Goal: Task Accomplishment & Management: Use online tool/utility

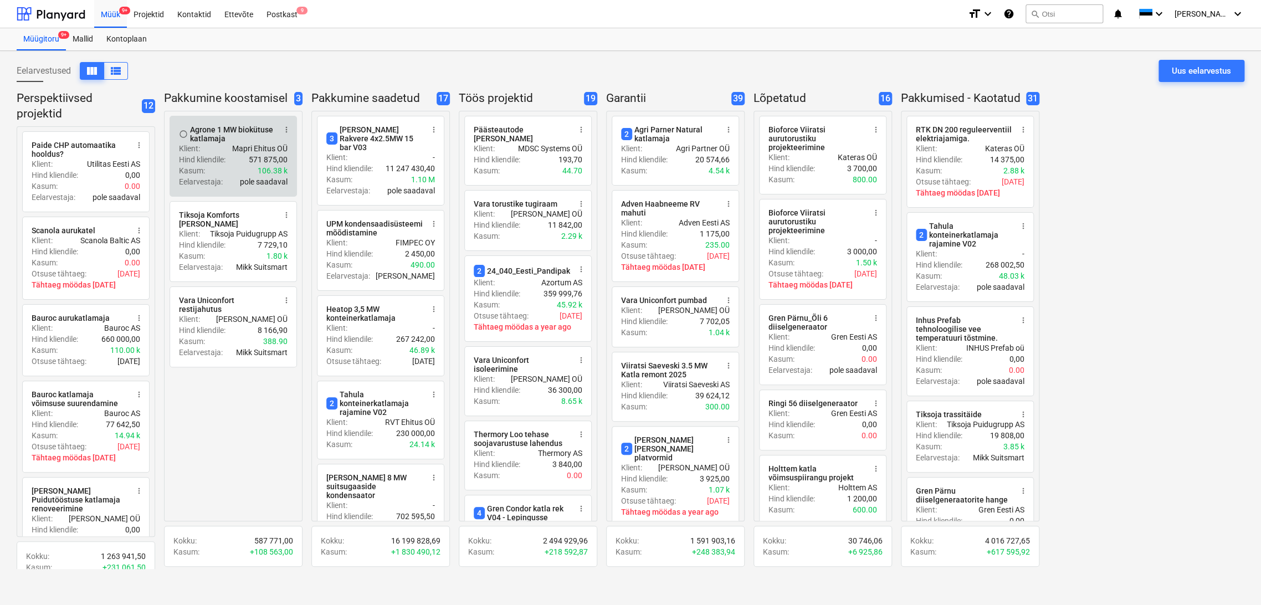
click at [231, 164] on div "Hind kliendile : 571 875,00" at bounding box center [233, 159] width 109 height 11
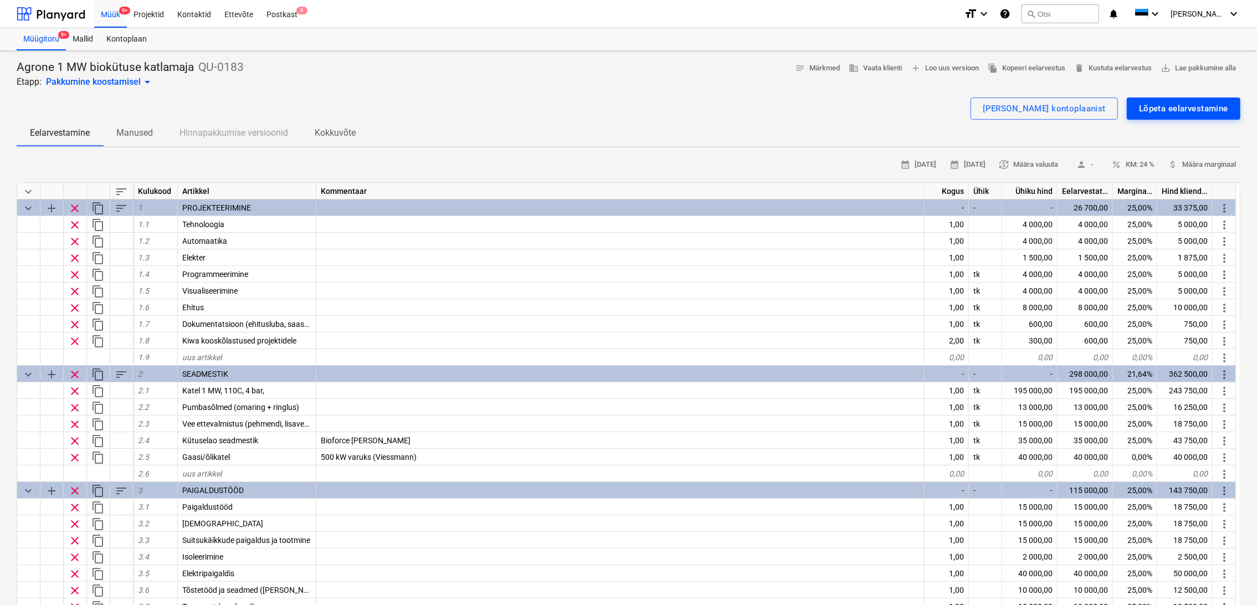
click at [1185, 110] on div "Lõpeta eelarvestamine" at bounding box center [1183, 108] width 89 height 14
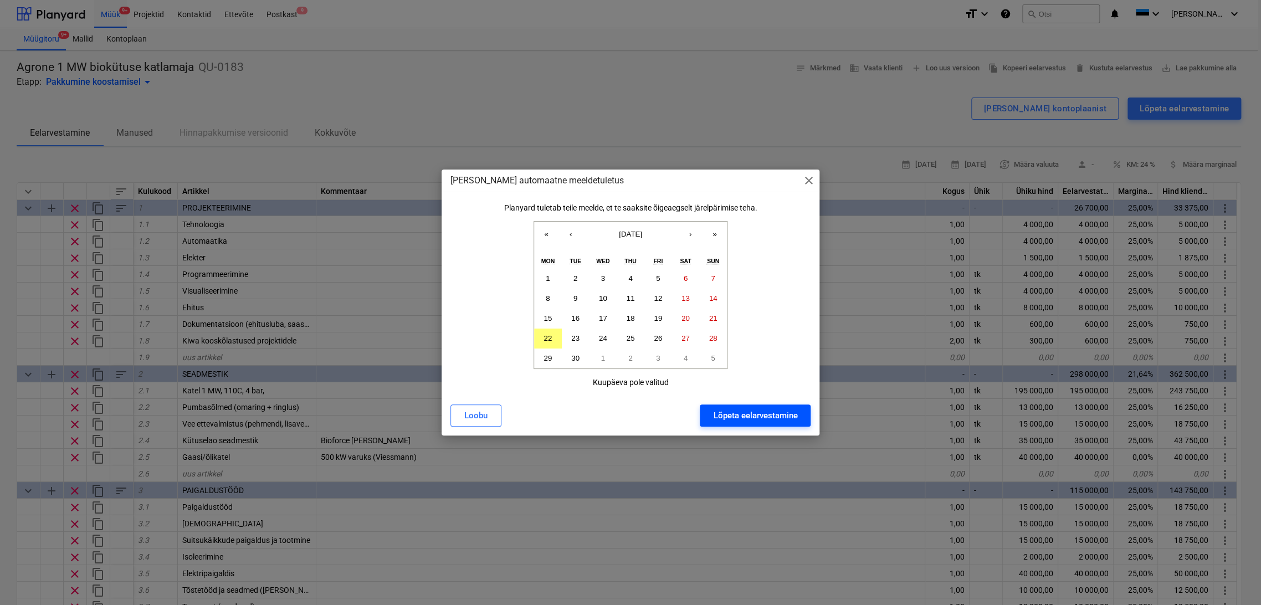
click at [782, 417] on div "Lõpeta eelarvestamine" at bounding box center [755, 415] width 84 height 14
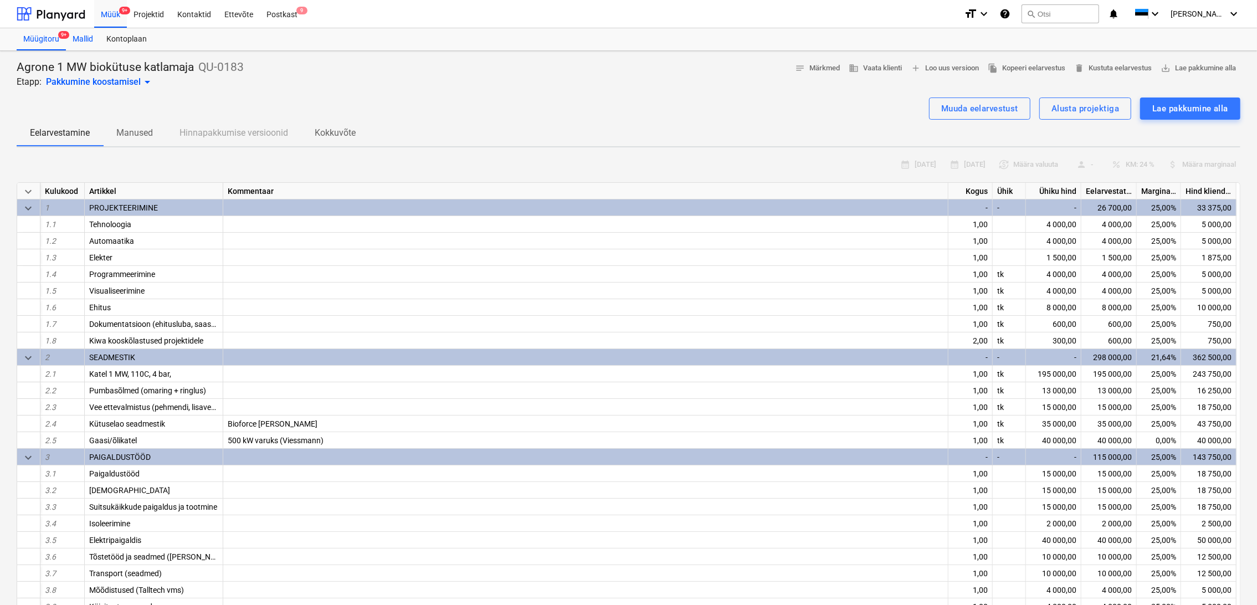
click at [85, 38] on div "Mallid" at bounding box center [83, 39] width 34 height 22
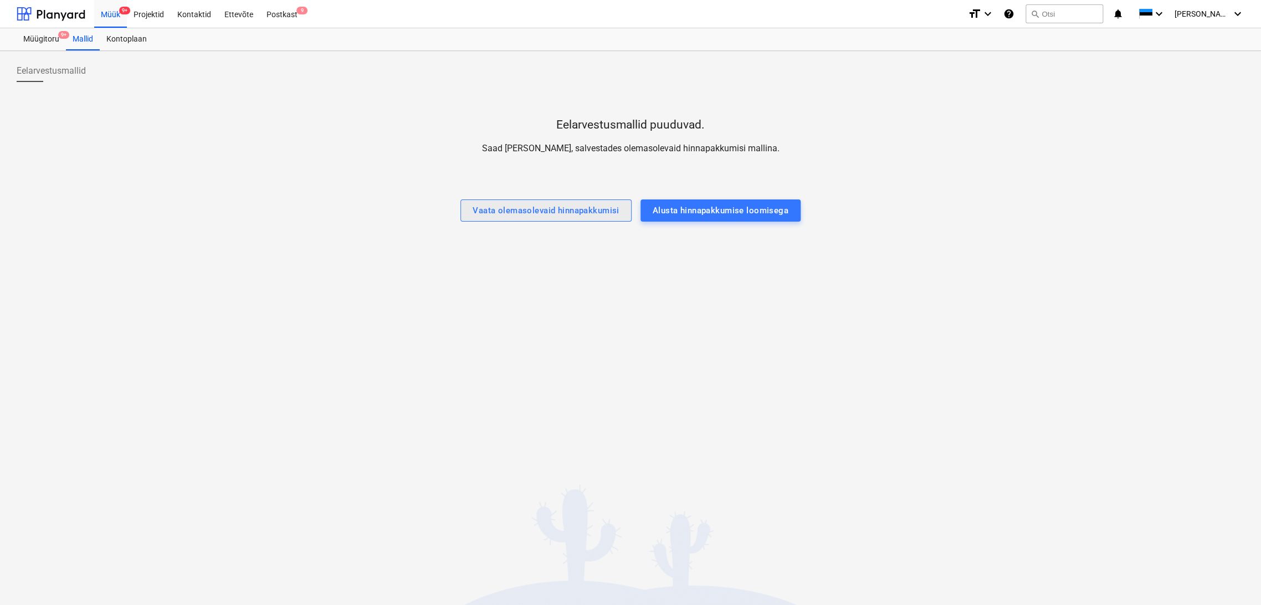
click at [549, 213] on div "Vaata olemasolevaid hinnapakkumisi" at bounding box center [546, 210] width 147 height 14
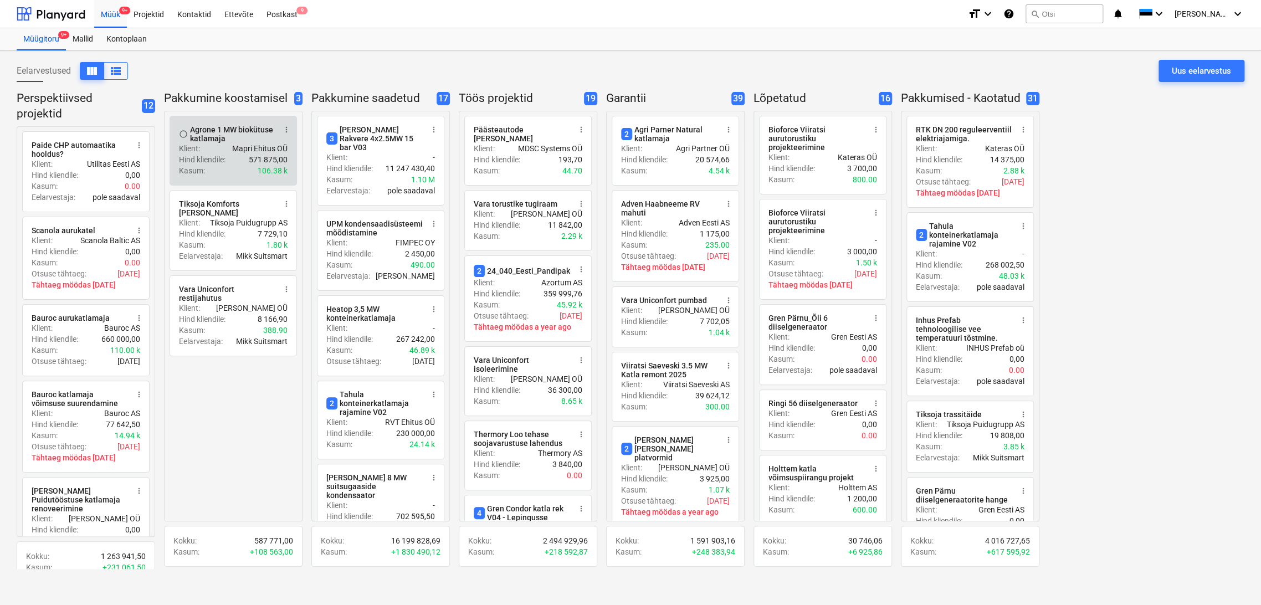
click at [227, 150] on div "Klient : Mapri Ehitus OÜ" at bounding box center [233, 148] width 109 height 11
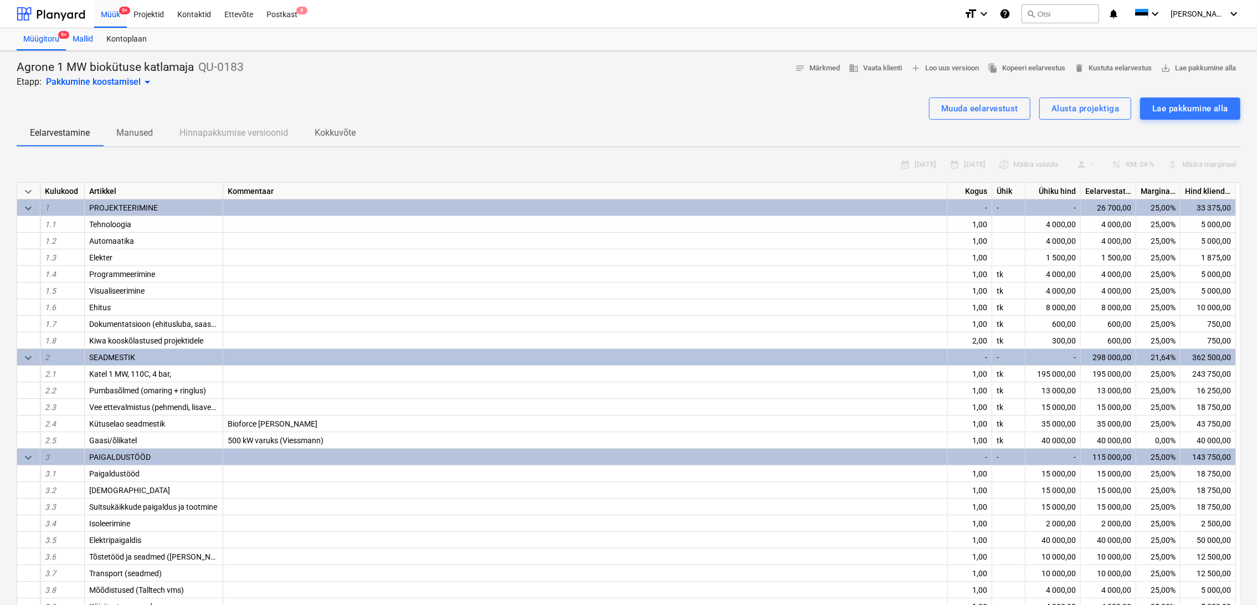
click at [86, 38] on div "Mallid" at bounding box center [83, 39] width 34 height 22
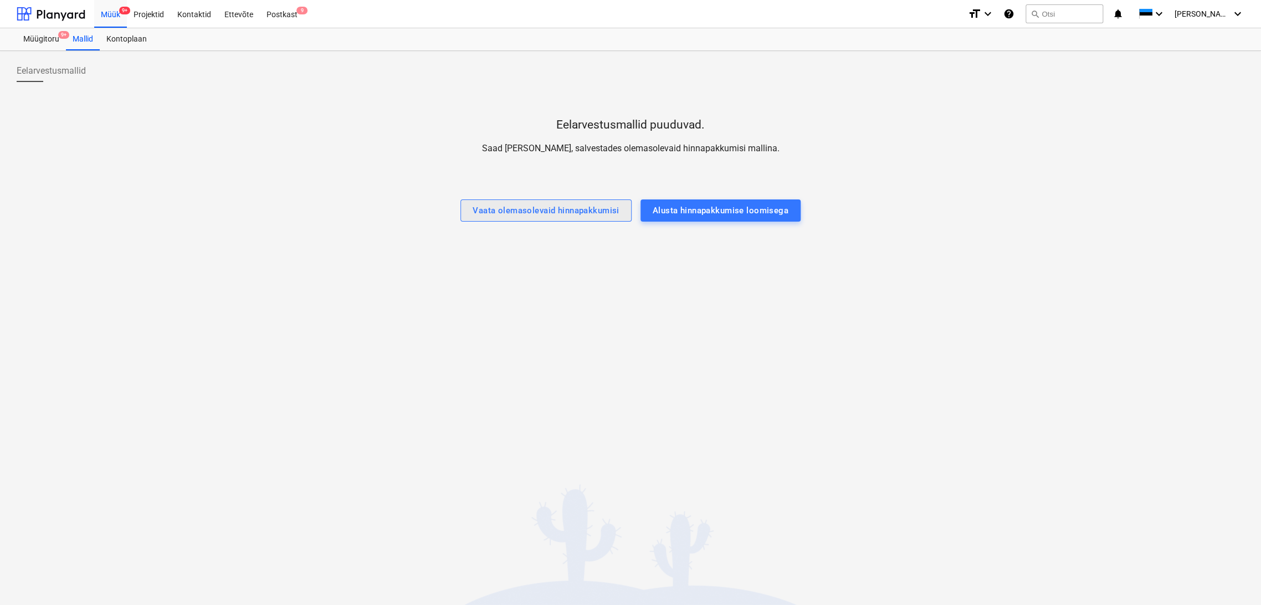
click at [536, 212] on div "Vaata olemasolevaid hinnapakkumisi" at bounding box center [546, 210] width 147 height 14
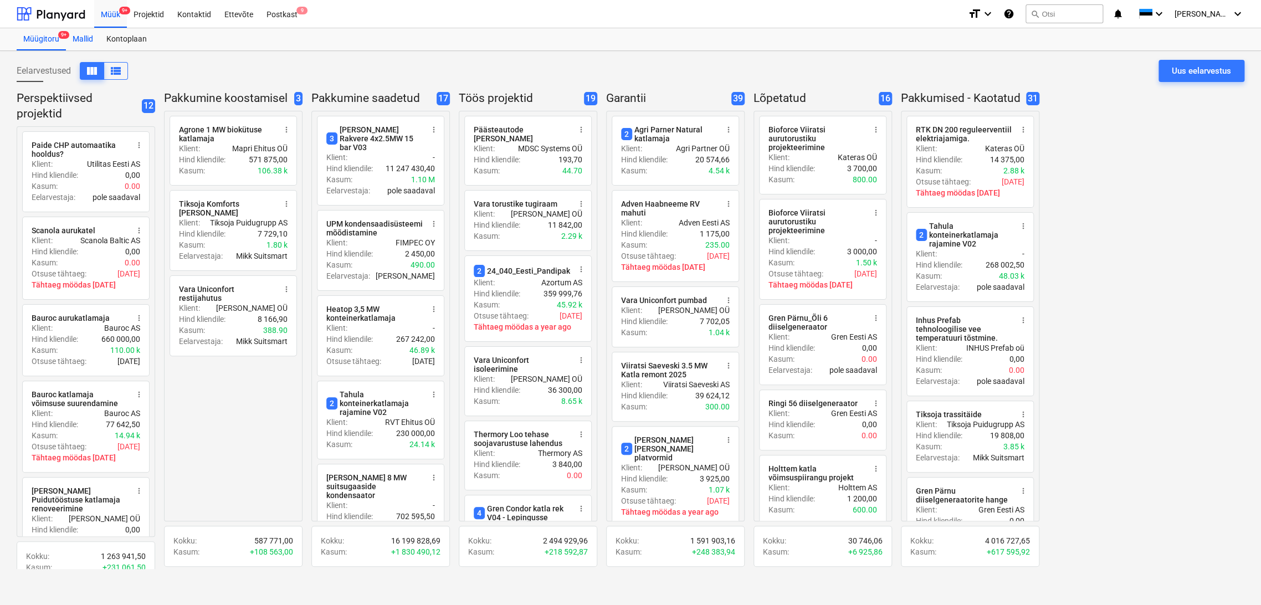
click at [81, 39] on div "Mallid" at bounding box center [83, 39] width 34 height 22
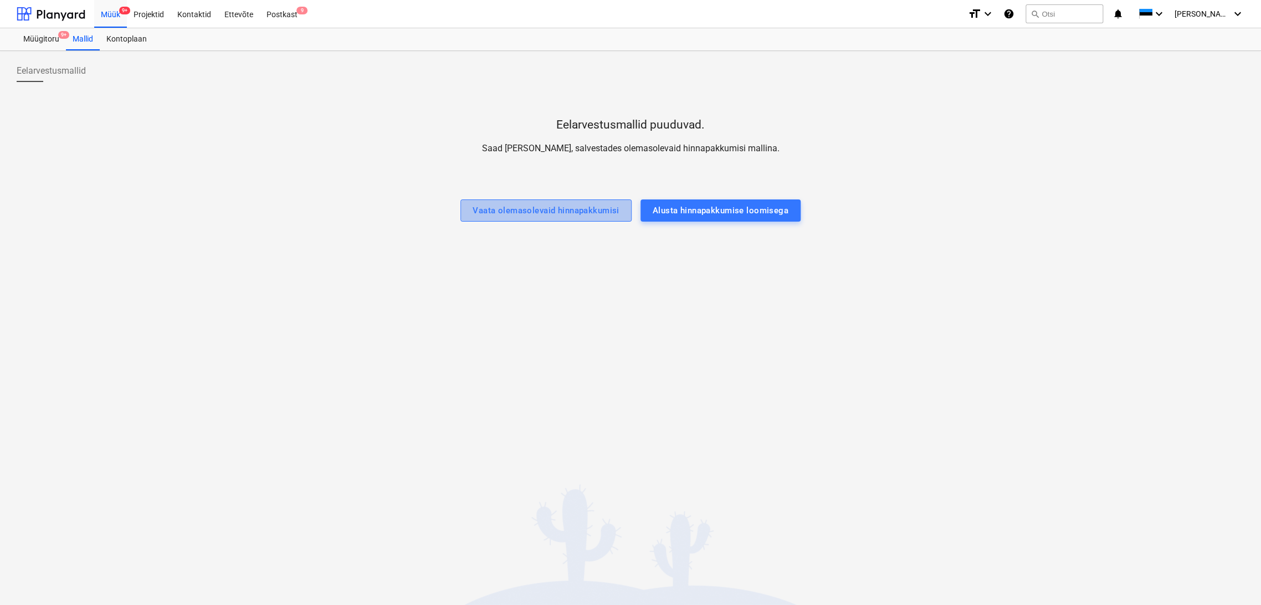
click at [576, 209] on div "Vaata olemasolevaid hinnapakkumisi" at bounding box center [546, 210] width 147 height 14
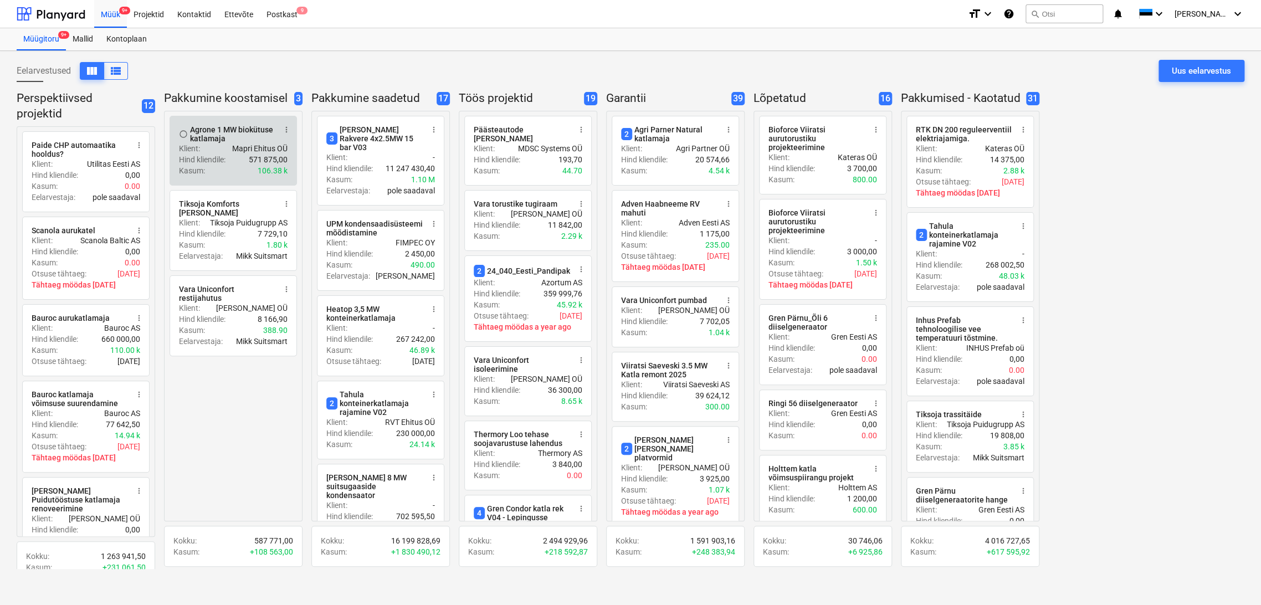
click at [228, 146] on div "Klient : Mapri Ehitus OÜ" at bounding box center [233, 148] width 109 height 11
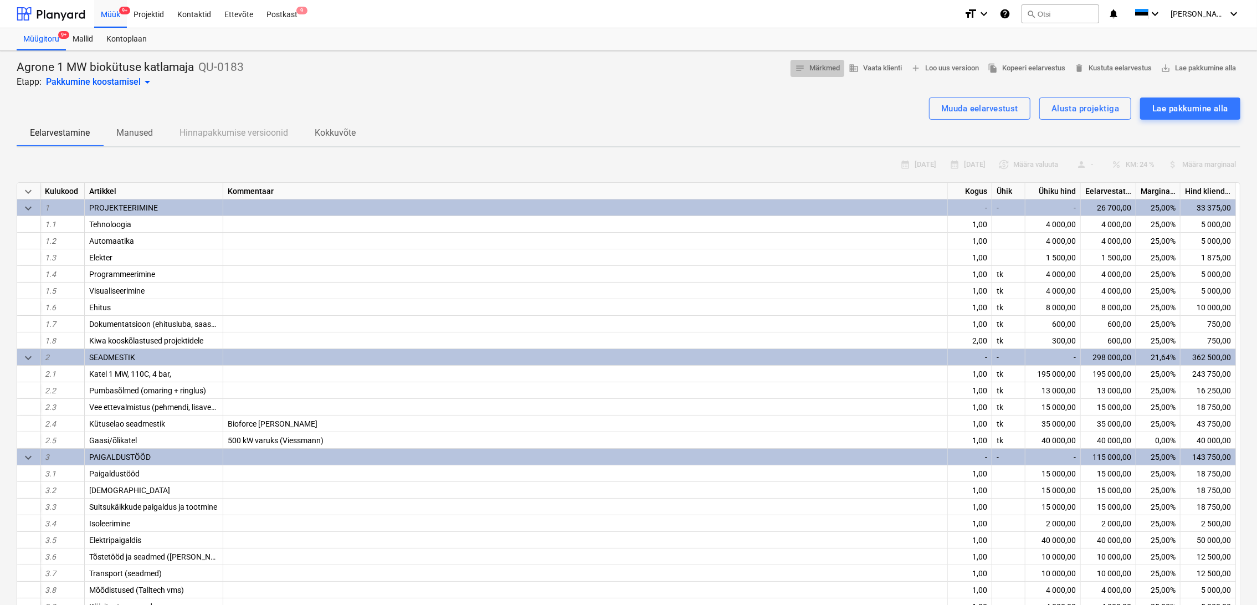
click at [820, 66] on span "notes Märkmed" at bounding box center [817, 68] width 45 height 13
click at [954, 66] on span "add Loo uus versioon" at bounding box center [945, 68] width 68 height 13
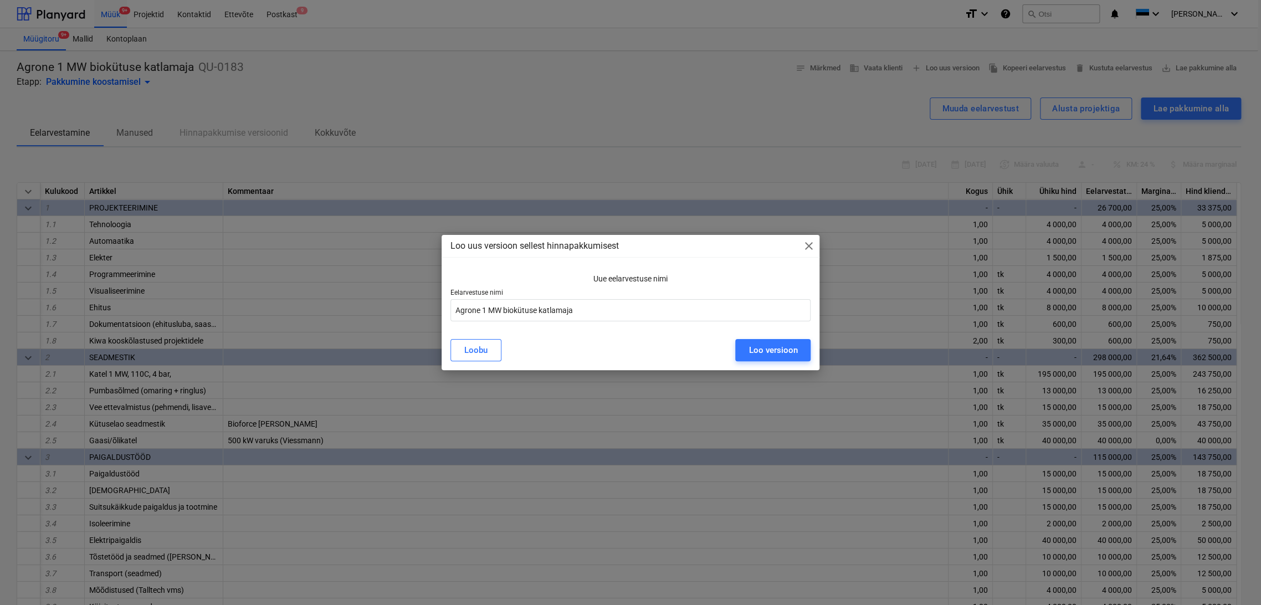
click at [810, 245] on span "close" at bounding box center [808, 245] width 13 height 13
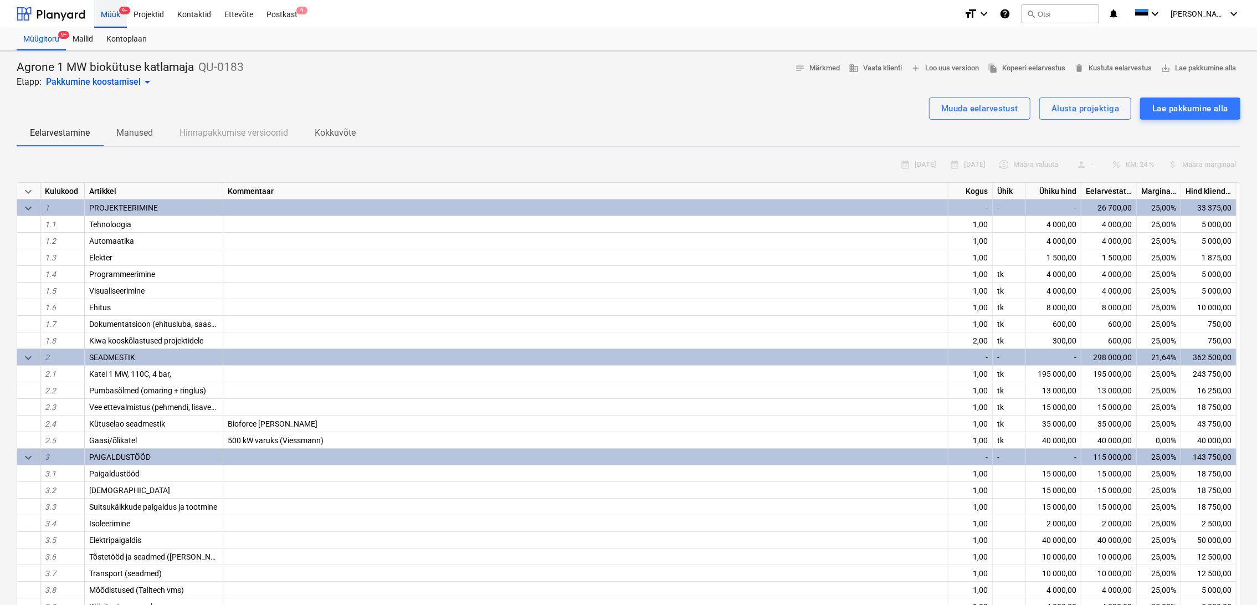
click at [113, 12] on div "Müük 9+" at bounding box center [110, 13] width 33 height 28
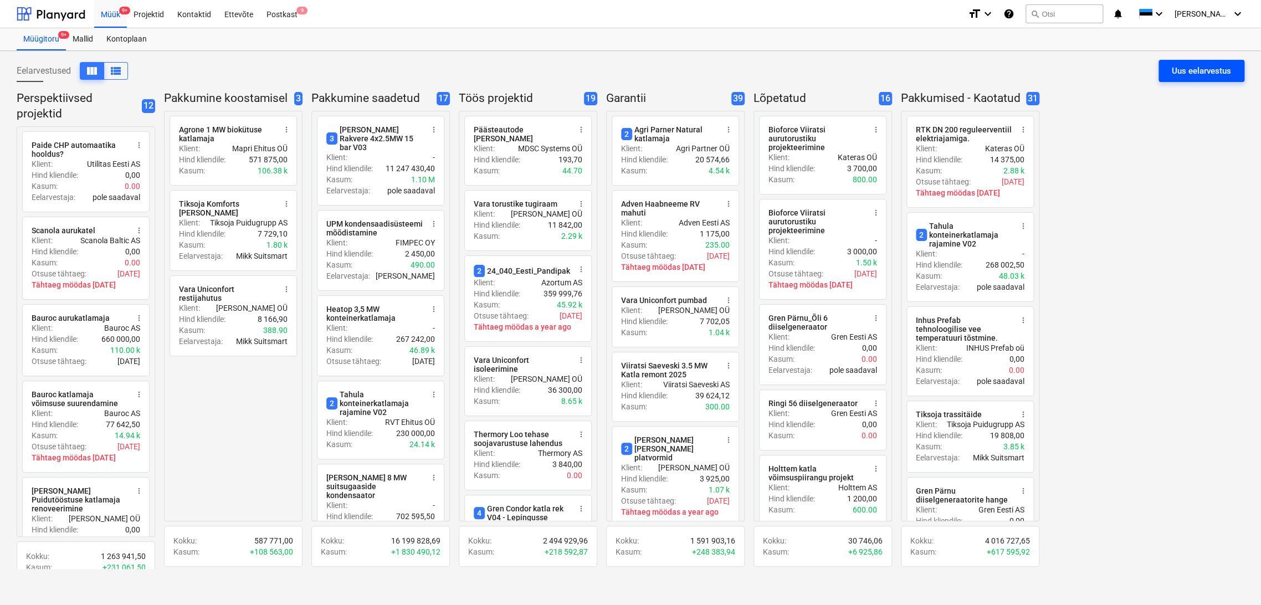
click at [1192, 70] on div "Uus eelarvestus" at bounding box center [1201, 71] width 59 height 14
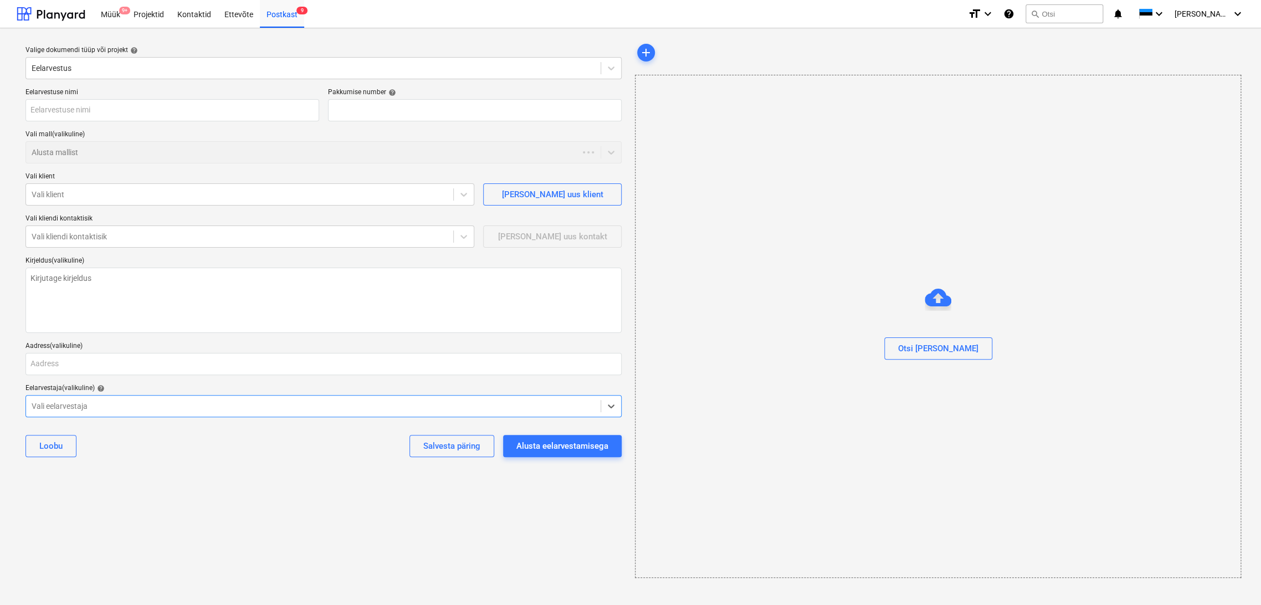
type textarea "x"
type input "QU-0188"
click at [119, 145] on div "Alusta mallist" at bounding box center [313, 153] width 575 height 16
click at [131, 154] on div at bounding box center [313, 152] width 563 height 11
click at [240, 16] on div "Ettevõte" at bounding box center [239, 13] width 42 height 28
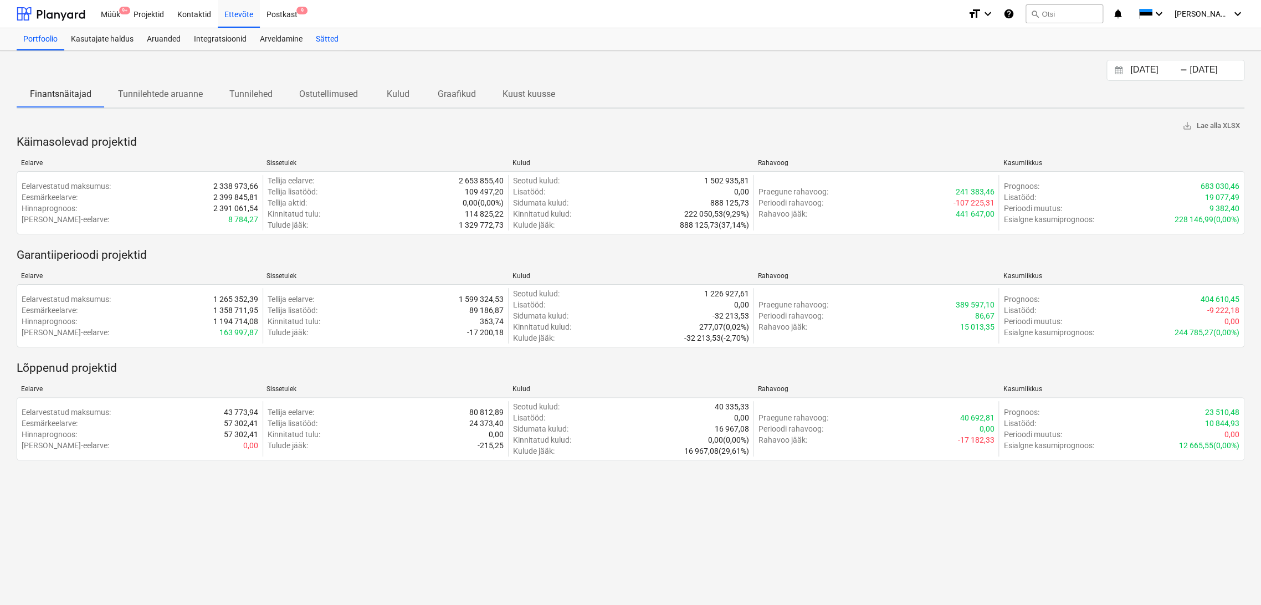
click at [329, 39] on div "Sätted" at bounding box center [327, 39] width 36 height 22
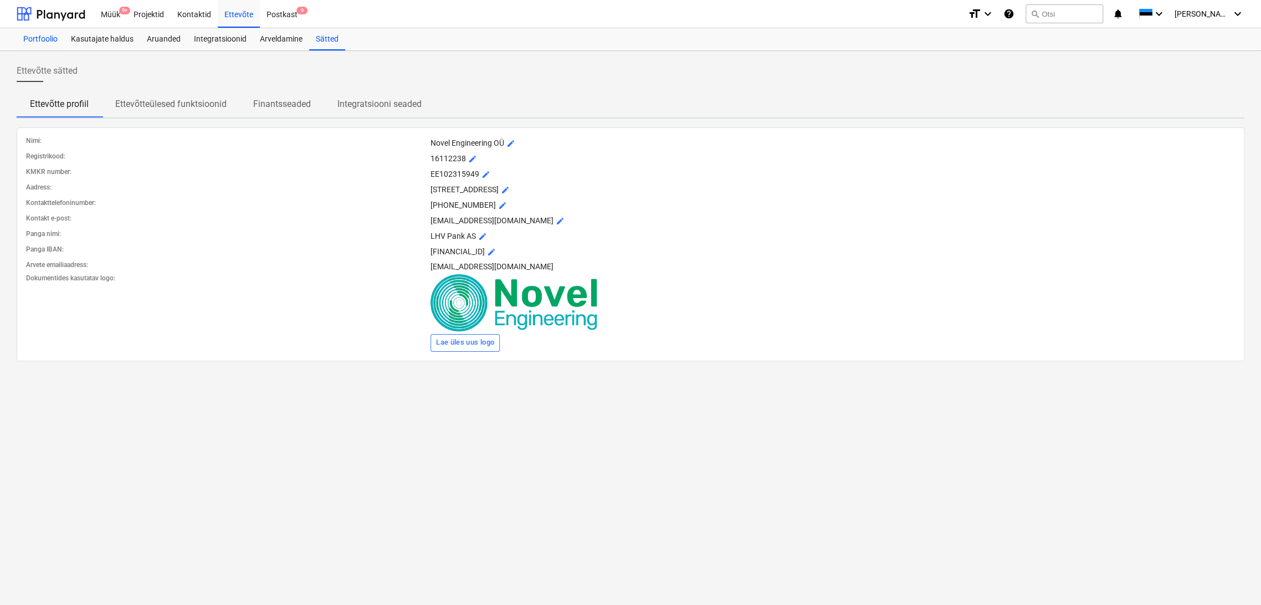
click at [52, 39] on div "Portfoolio" at bounding box center [41, 39] width 48 height 22
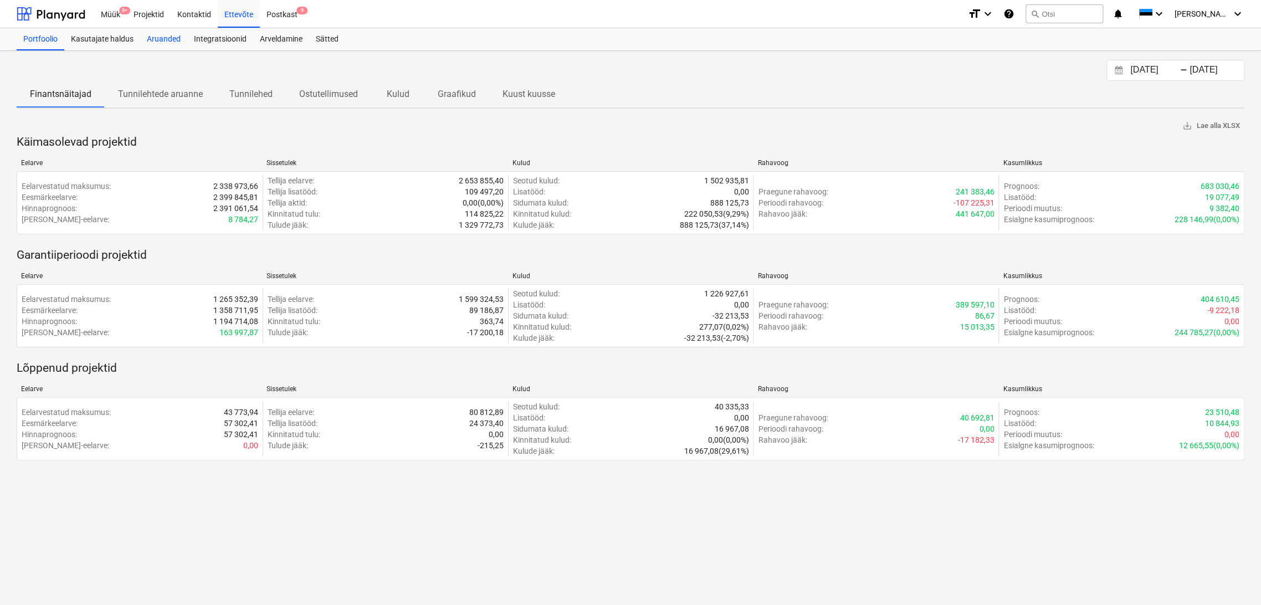
click at [174, 40] on div "Aruanded" at bounding box center [163, 39] width 47 height 22
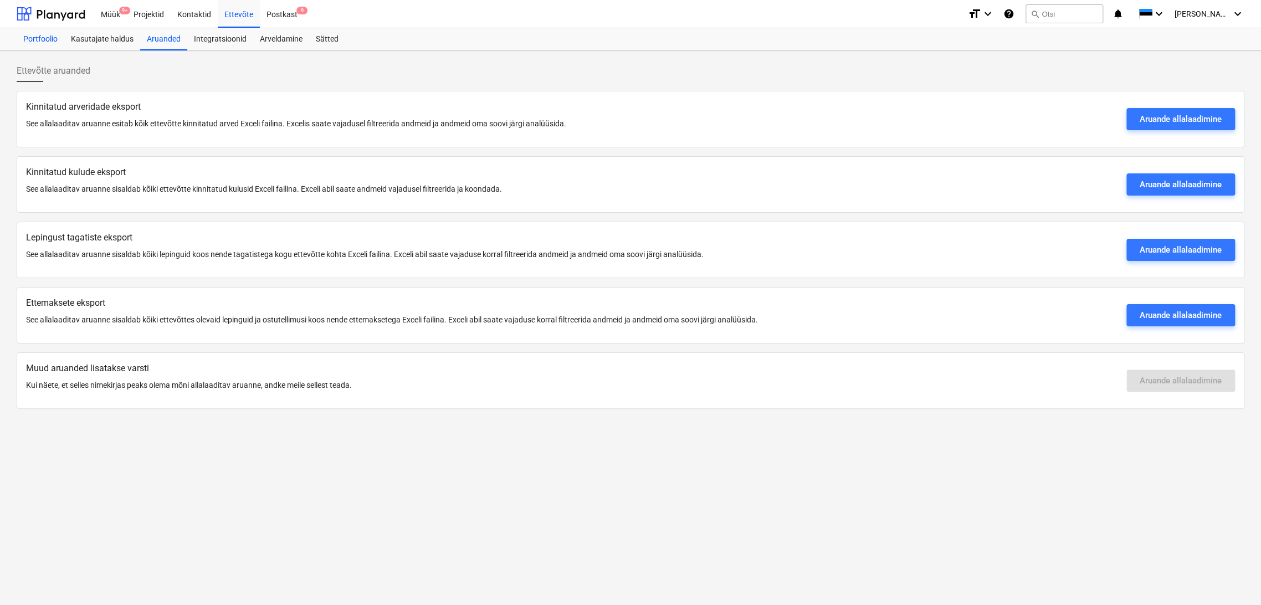
click at [35, 40] on div "Portfoolio" at bounding box center [41, 39] width 48 height 22
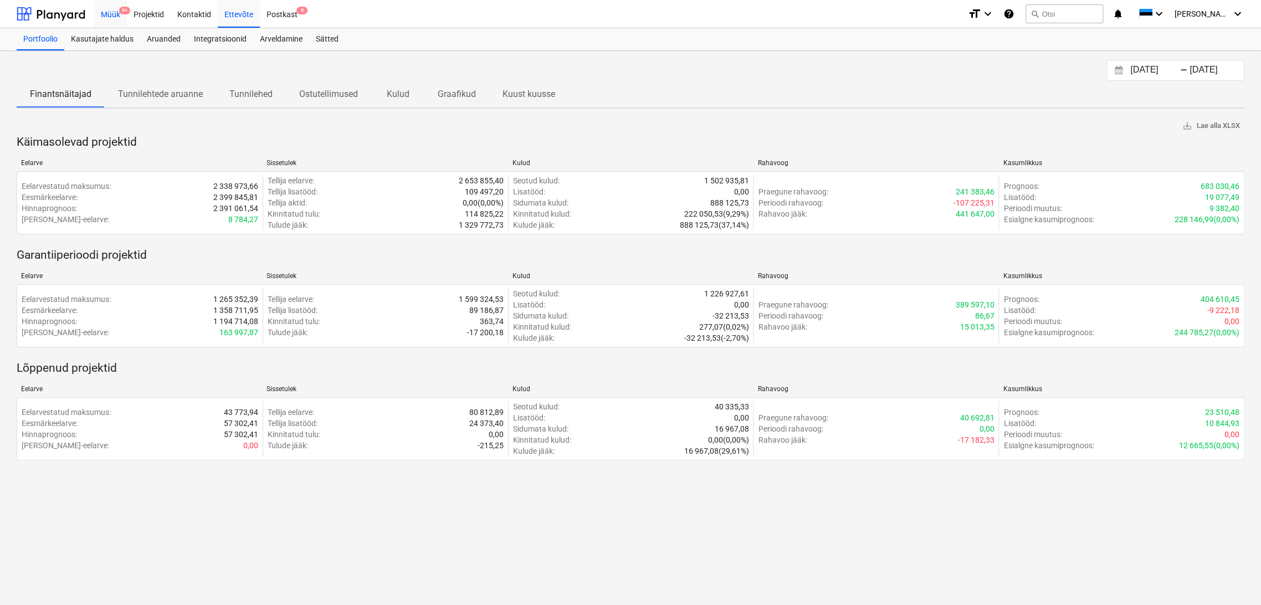
click at [105, 11] on div "Müük 9+" at bounding box center [110, 13] width 33 height 28
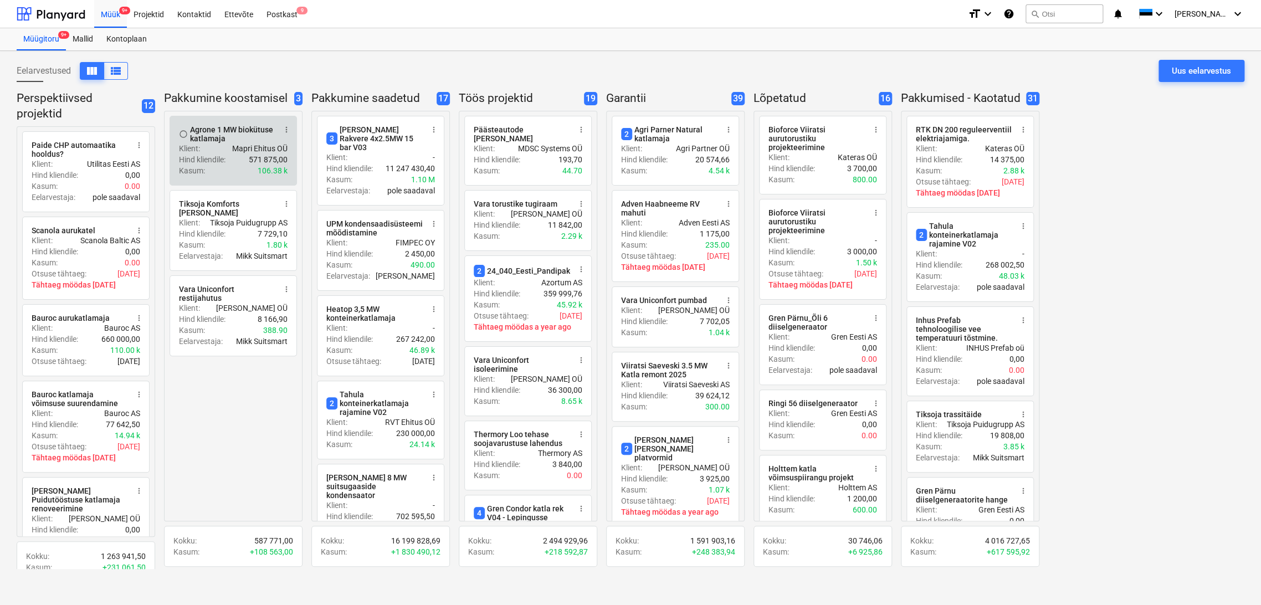
click at [227, 157] on div "Hind kliendile : 571 875,00" at bounding box center [233, 159] width 109 height 11
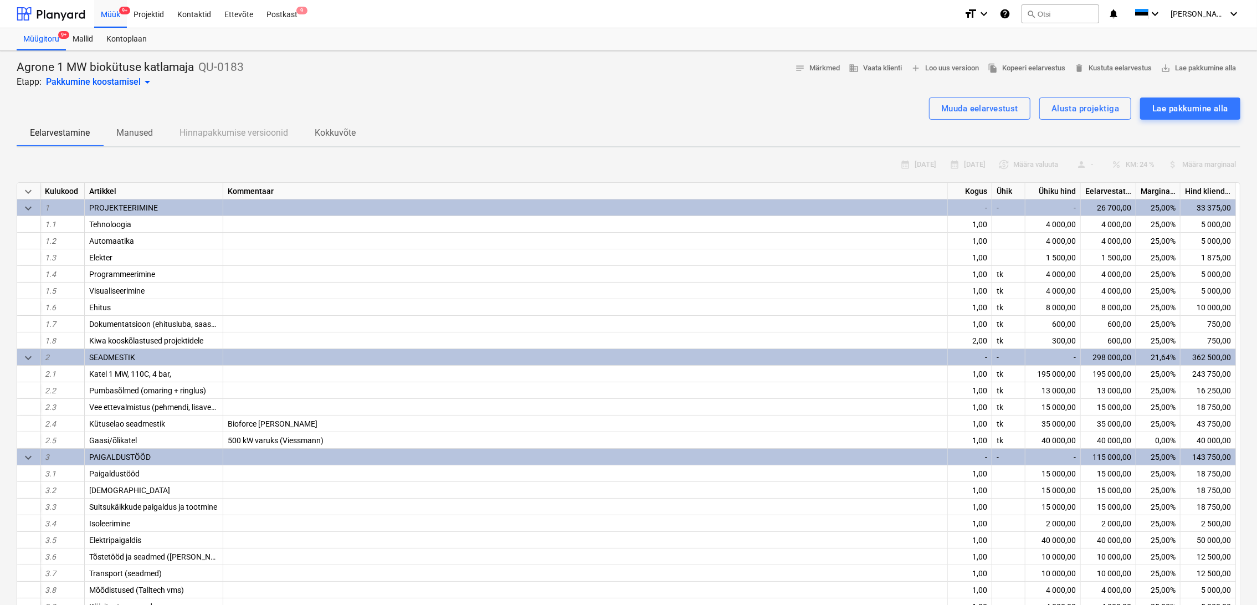
type textarea "x"
click at [344, 135] on p "Kokkuvõte" at bounding box center [335, 132] width 41 height 13
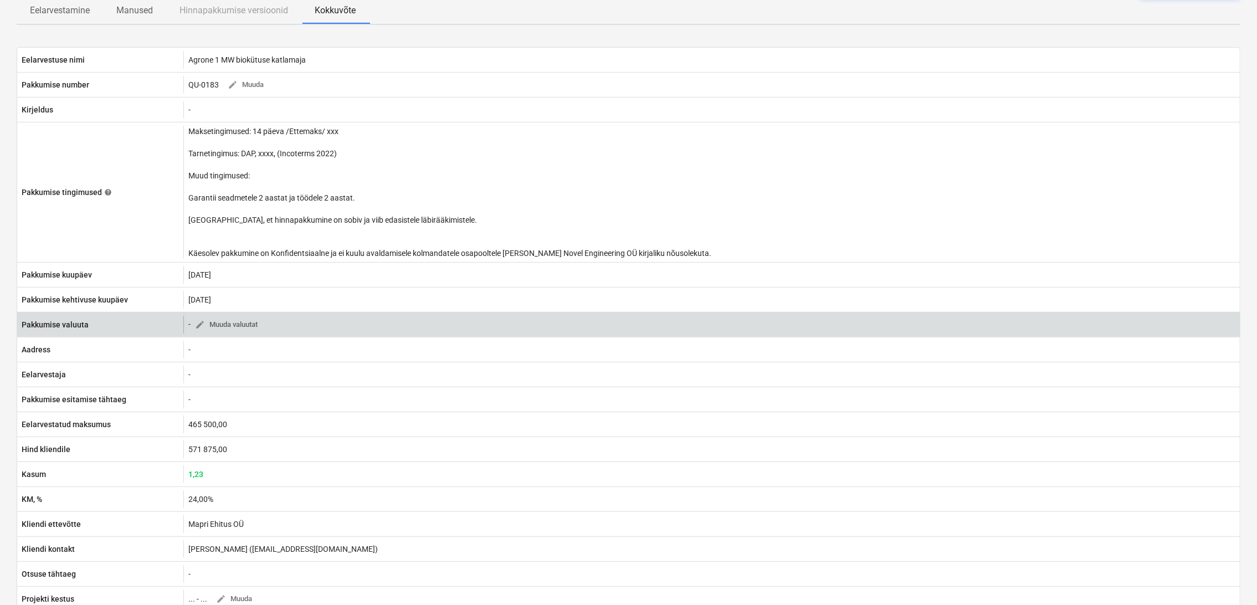
scroll to position [123, 0]
click at [243, 324] on span "edit Muuda valuutat" at bounding box center [226, 324] width 63 height 13
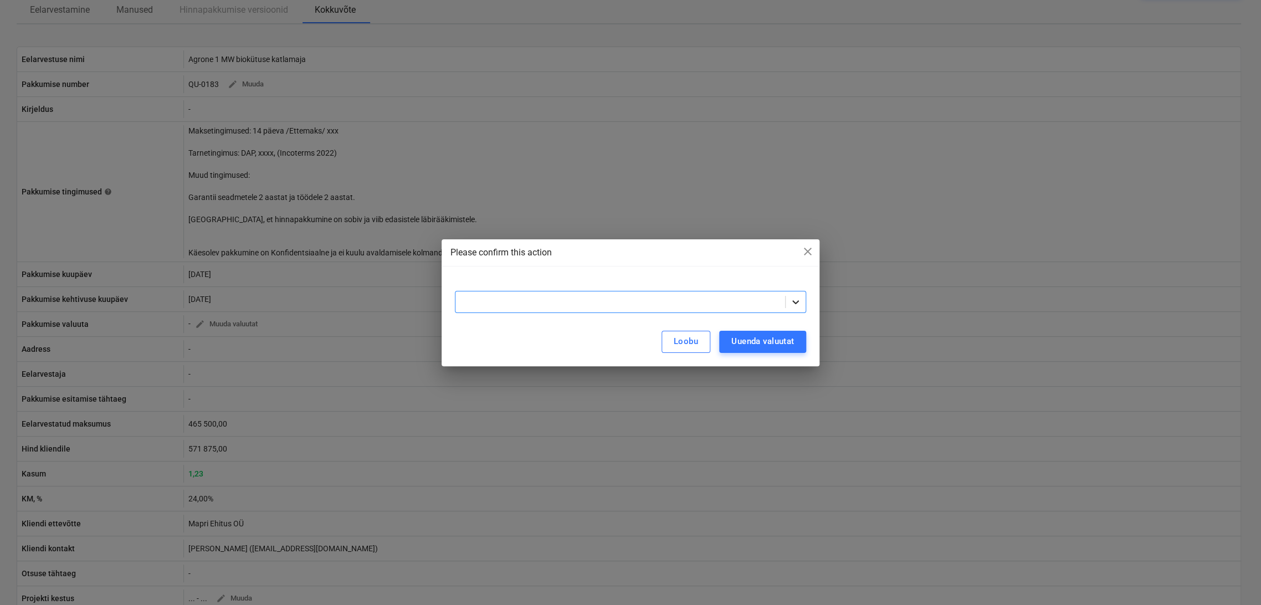
click at [792, 300] on icon at bounding box center [795, 301] width 11 height 11
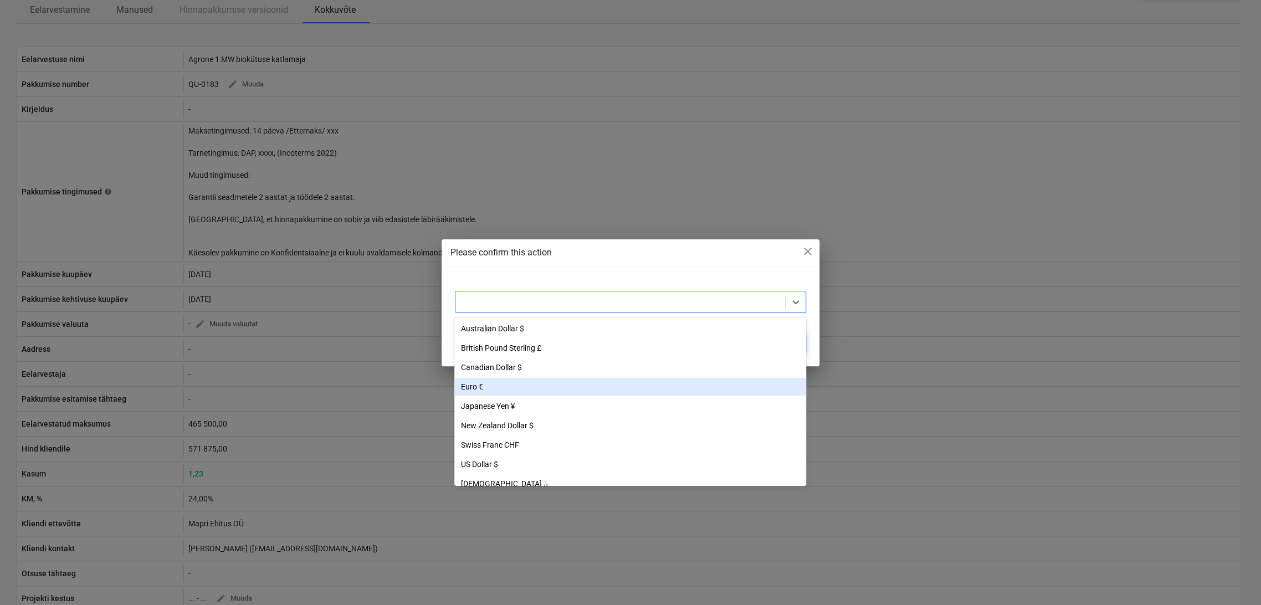
drag, startPoint x: 690, startPoint y: 378, endPoint x: 682, endPoint y: 391, distance: 15.2
click at [682, 393] on div "Euro €" at bounding box center [630, 387] width 352 height 18
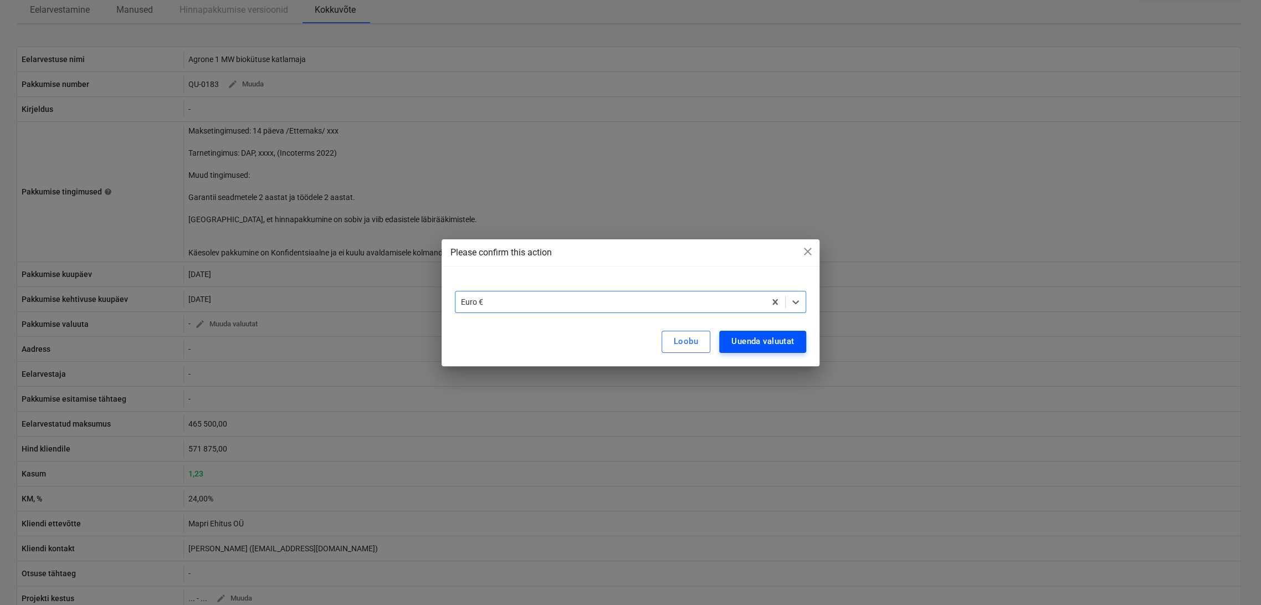
click at [762, 342] on div "Uuenda valuutat" at bounding box center [762, 341] width 63 height 14
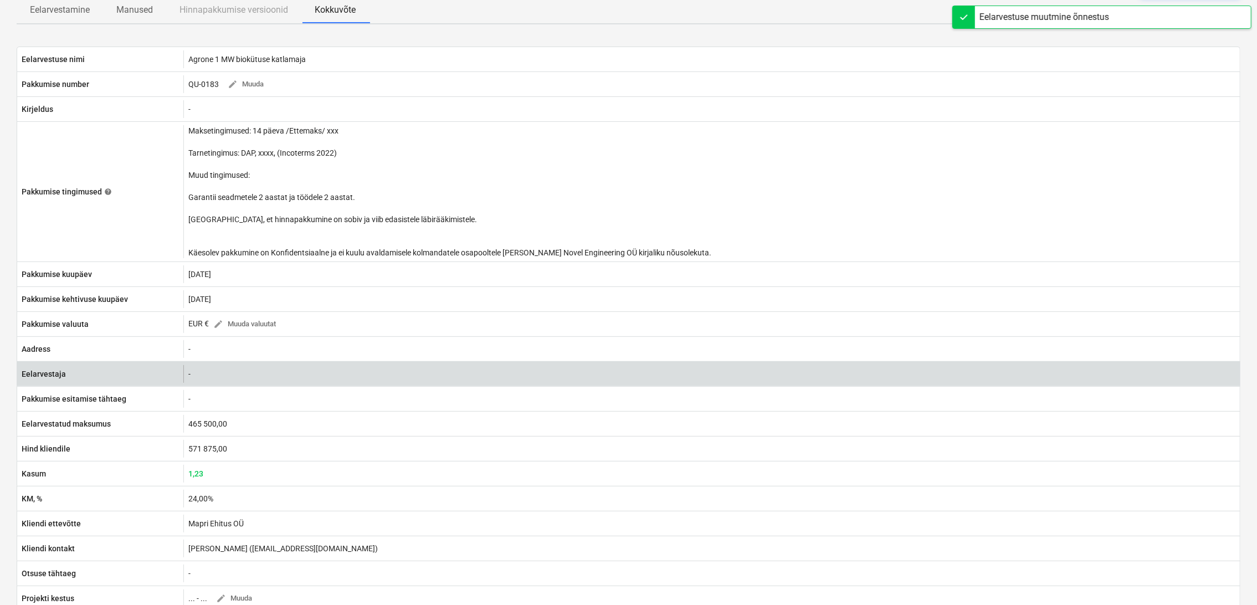
click at [433, 379] on div "-" at bounding box center [711, 374] width 1057 height 18
click at [298, 373] on div "-" at bounding box center [711, 374] width 1057 height 18
drag, startPoint x: 186, startPoint y: 371, endPoint x: 193, endPoint y: 371, distance: 7.2
click at [187, 371] on div "-" at bounding box center [711, 374] width 1057 height 18
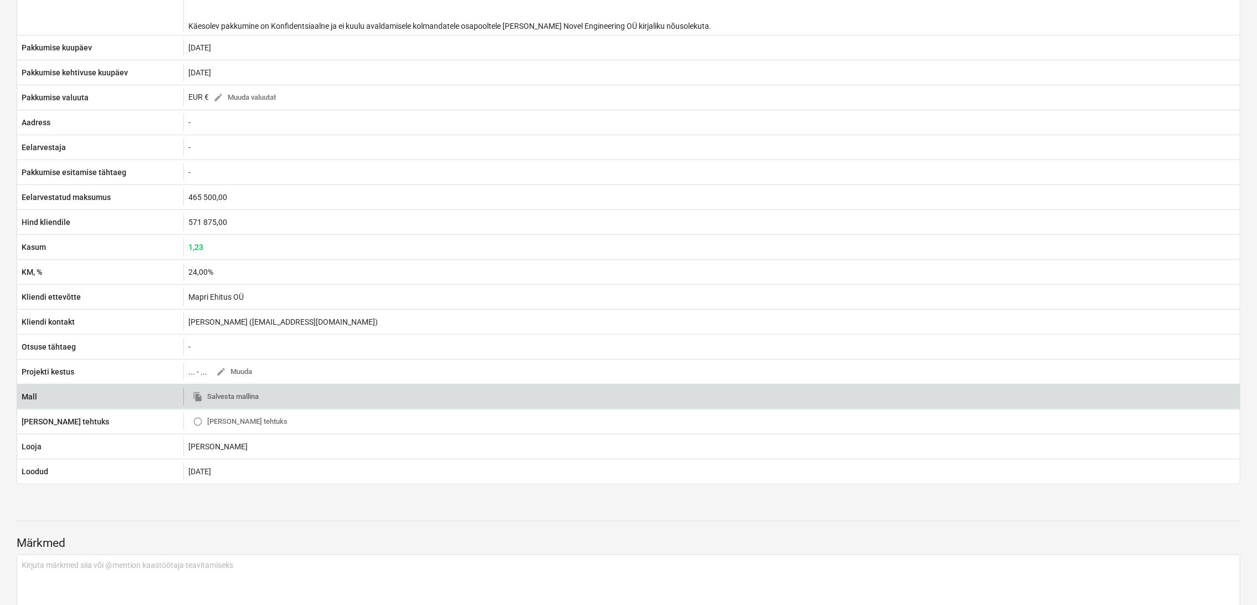
scroll to position [369, 0]
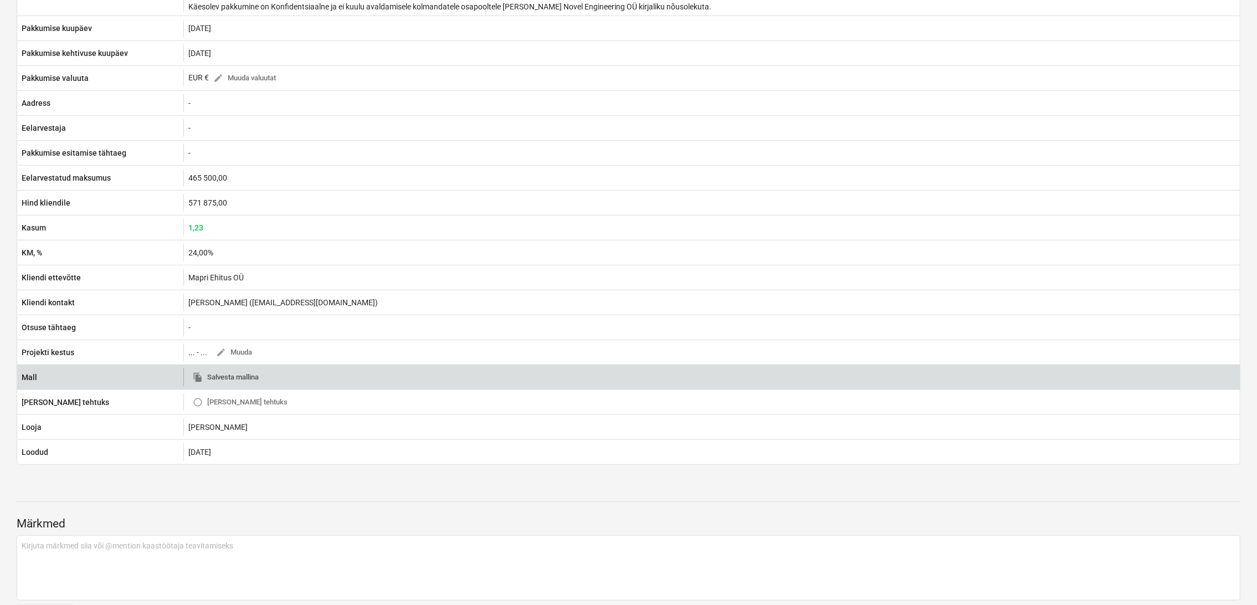
click at [247, 375] on span "file_copy Salvesta mallina" at bounding box center [226, 377] width 66 height 13
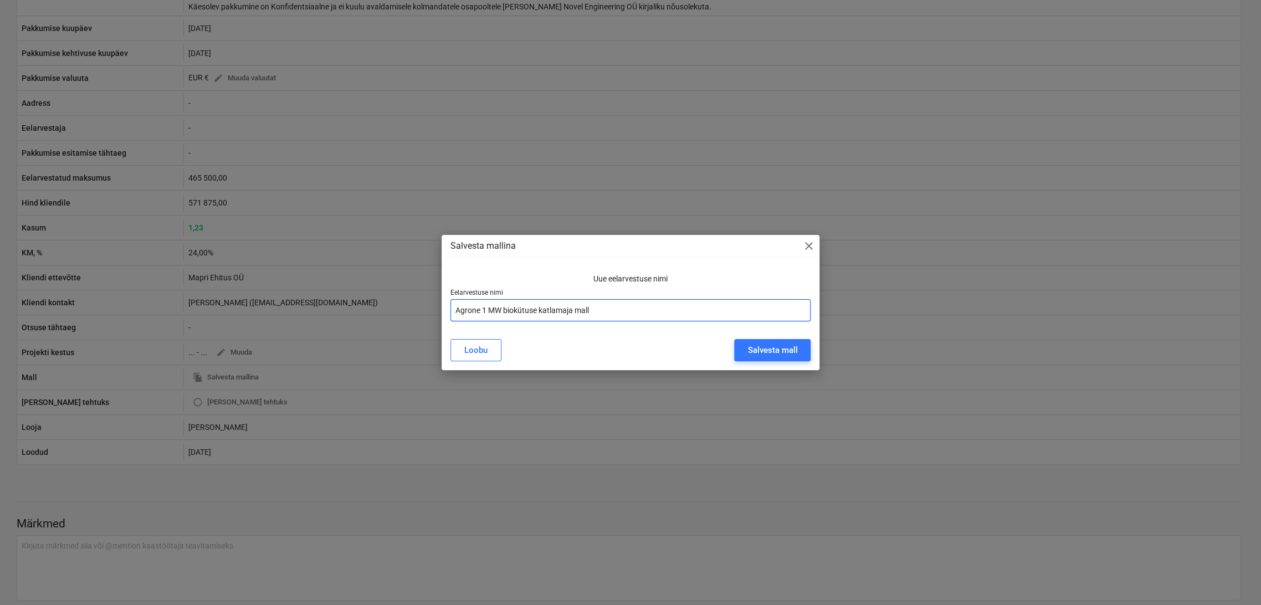
drag, startPoint x: 606, startPoint y: 312, endPoint x: 397, endPoint y: 303, distance: 209.1
click at [397, 304] on div "Salvesta mallina close Uue eelarvestuse nimi Eelarvestuse nimi Agrone 1 MW biok…" at bounding box center [630, 302] width 1261 height 605
type input "xx Hinnapakkumise põhi"
click at [782, 357] on div "Salvesta mall" at bounding box center [772, 350] width 50 height 14
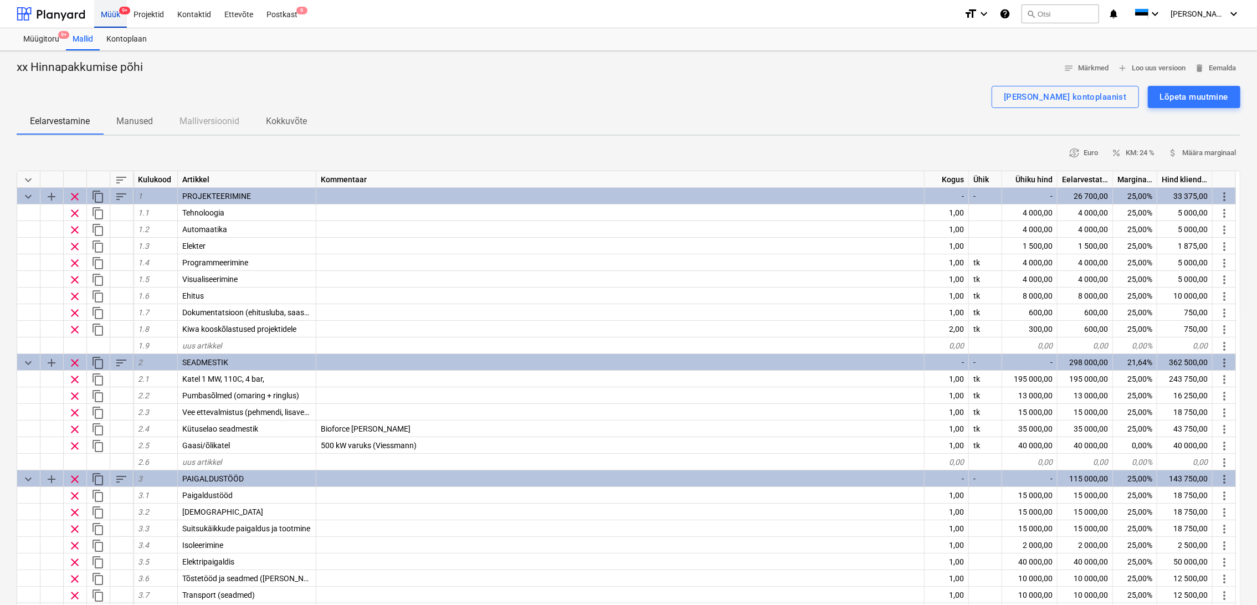
click at [115, 14] on div "Müük 9+" at bounding box center [110, 13] width 33 height 28
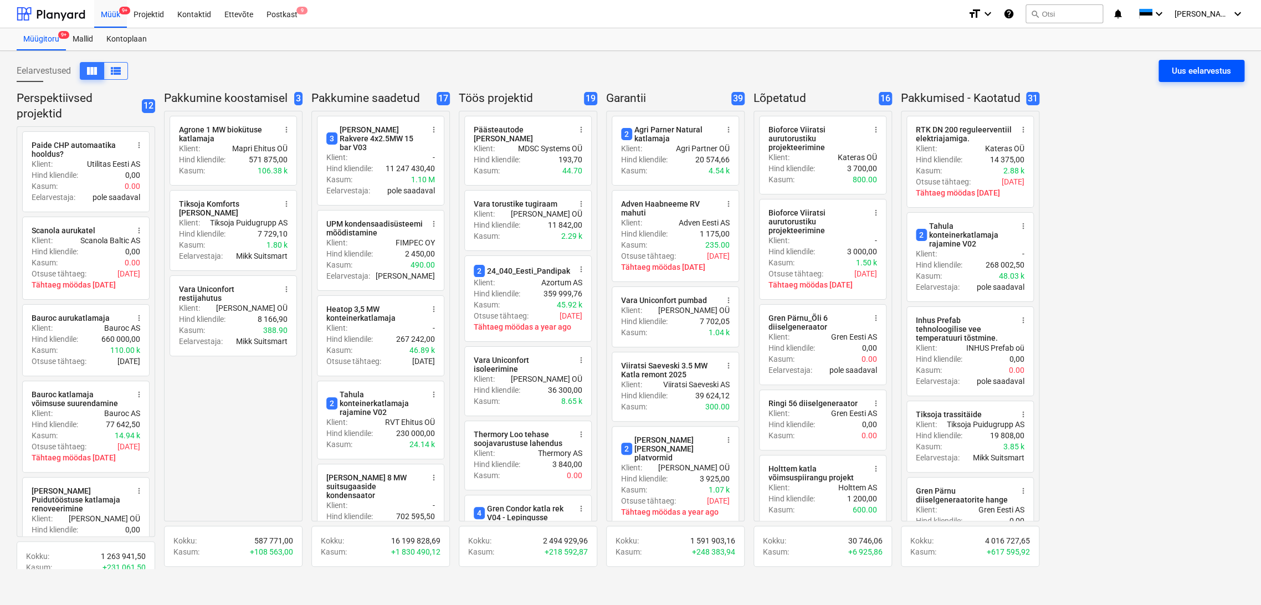
click at [1208, 72] on div "Uus eelarvestus" at bounding box center [1201, 71] width 59 height 14
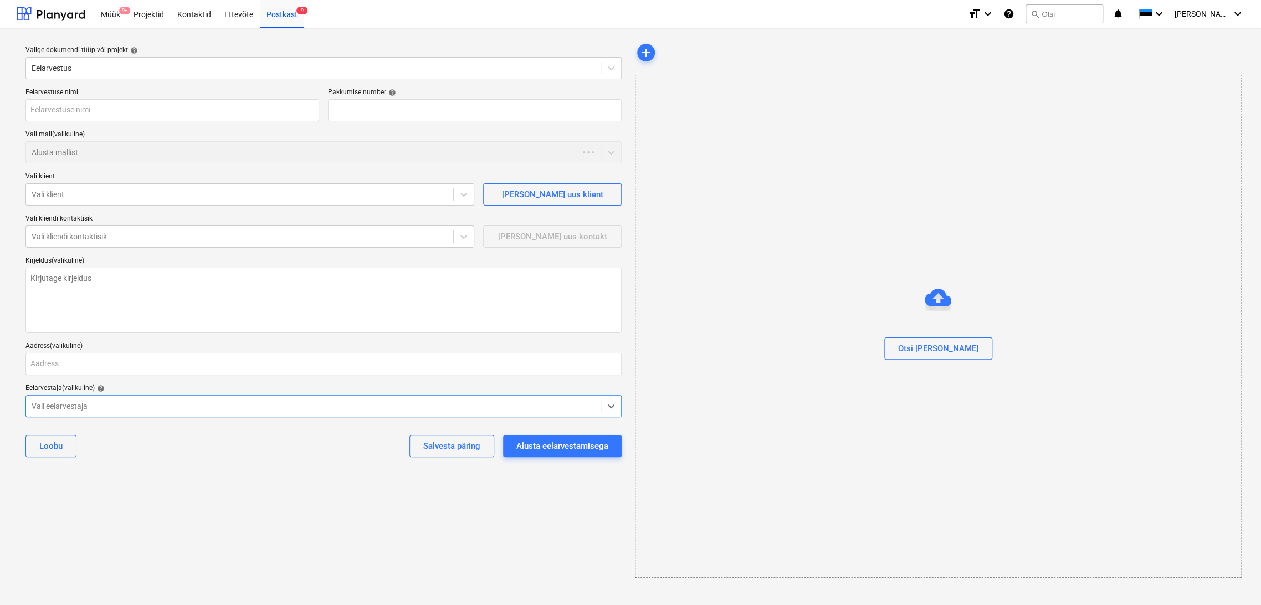
type textarea "x"
type input "QU-0189"
click at [75, 112] on input "text" at bounding box center [172, 110] width 294 height 22
click at [80, 147] on div at bounding box center [313, 152] width 563 height 11
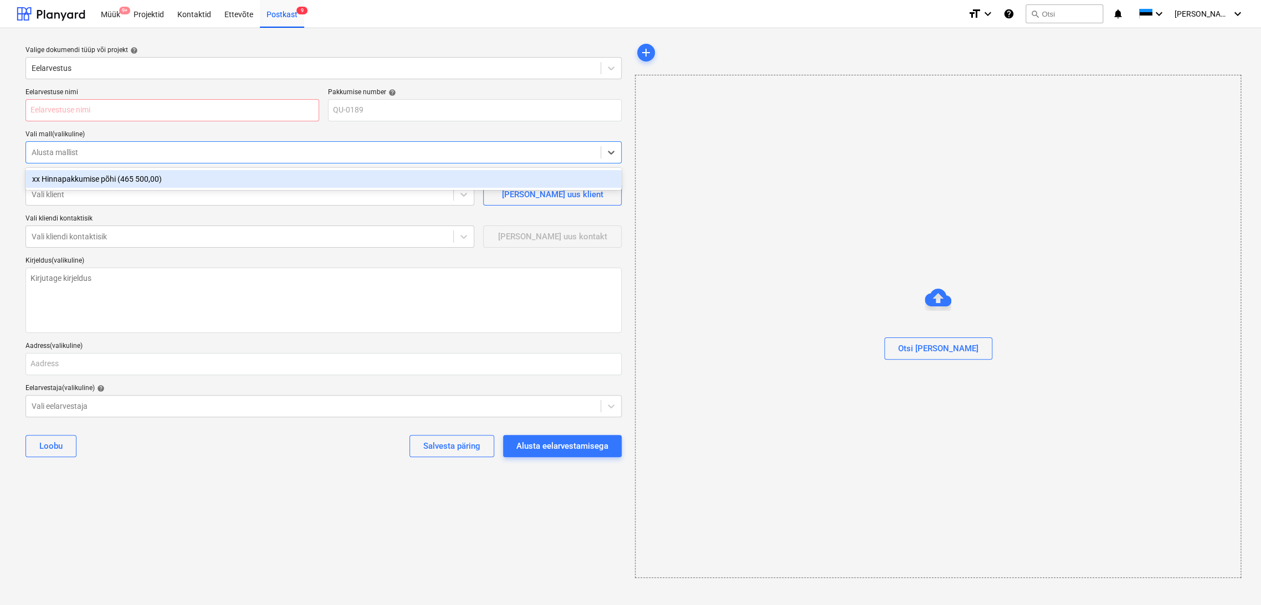
click at [84, 176] on div "xx Hinnapakkumise põhi (465 500,00)" at bounding box center [323, 179] width 596 height 18
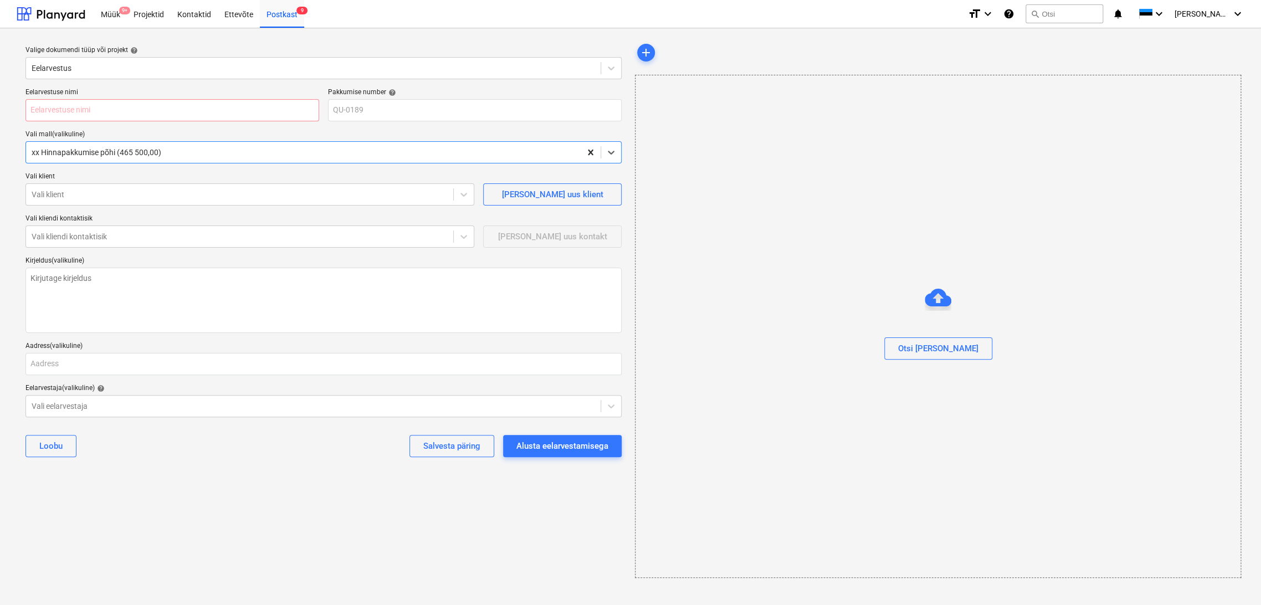
type textarea "x"
drag, startPoint x: 332, startPoint y: 526, endPoint x: 336, endPoint y: 513, distance: 14.4
click at [331, 526] on div "Valige dokumendi tüüp või projekt help Eelarvestus Eelarvestuse nimi Pakkumise …" at bounding box center [324, 309] width 614 height 545
